Goal: Find specific page/section

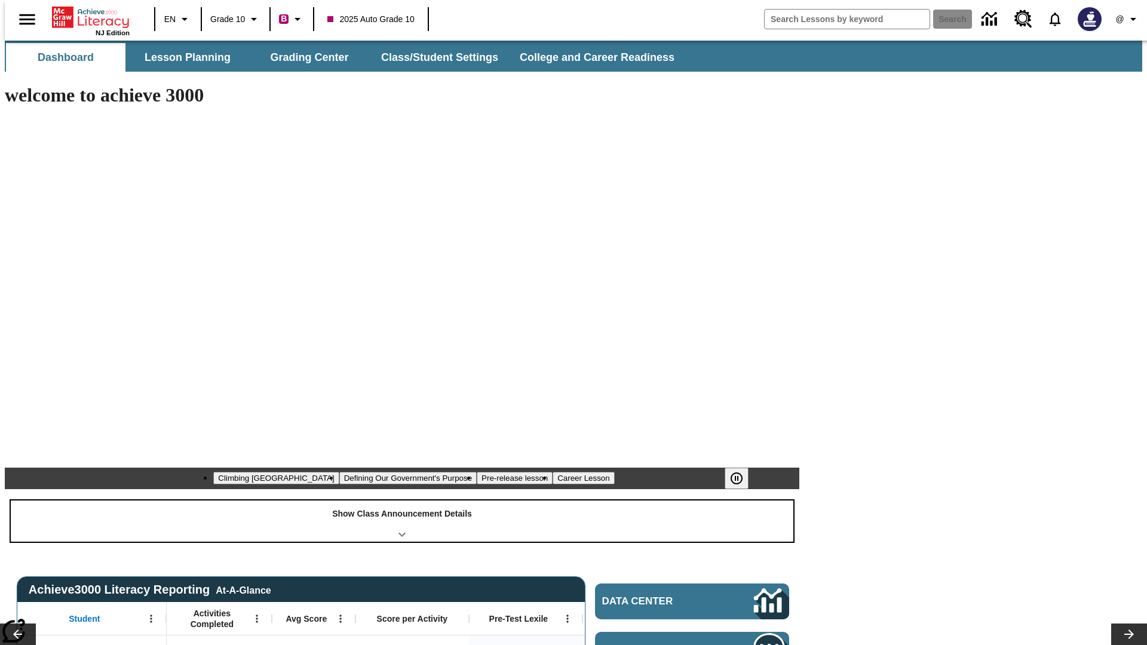
click at [402, 501] on div "Show Class Announcement Details" at bounding box center [402, 521] width 783 height 41
